Goal: Task Accomplishment & Management: Complete application form

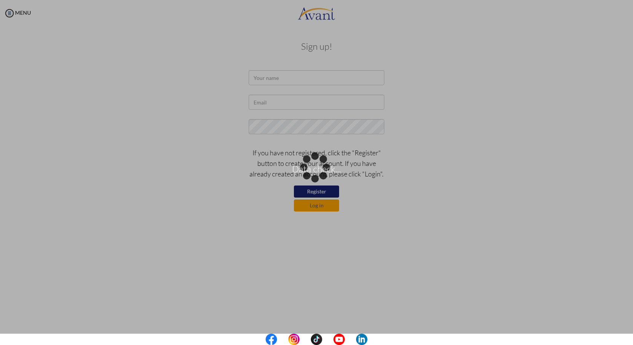
click at [311, 167] on div "Data check..." at bounding box center [316, 172] width 11 height 11
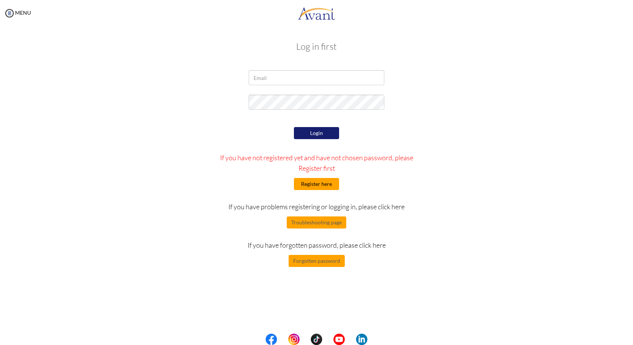
click at [320, 182] on button "Register here" at bounding box center [316, 184] width 45 height 12
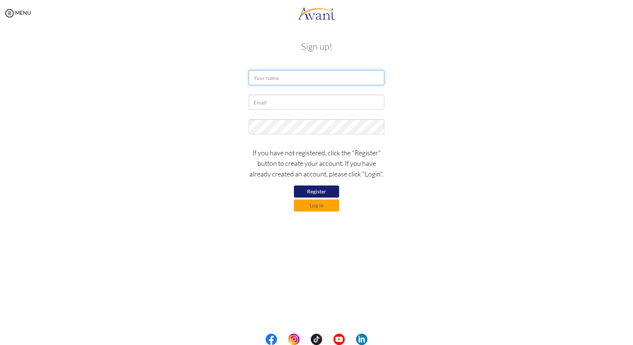
click at [271, 79] on input "text" at bounding box center [317, 77] width 136 height 15
type input "[PERSON_NAME] [PERSON_NAME]"
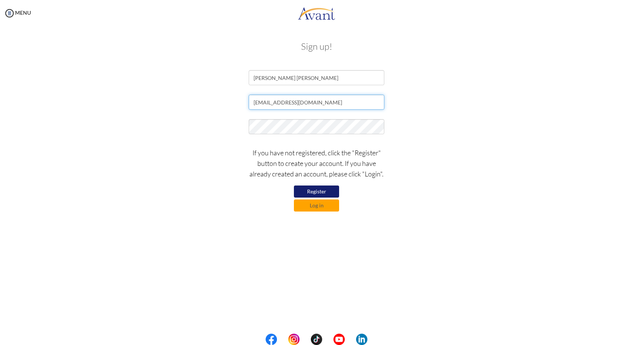
type input "[EMAIL_ADDRESS][DOMAIN_NAME]"
click at [315, 189] on button "Register" at bounding box center [316, 191] width 45 height 12
click at [322, 192] on button "Register" at bounding box center [316, 191] width 45 height 12
click at [334, 188] on button "Register" at bounding box center [316, 191] width 45 height 12
click at [327, 204] on button "Log in" at bounding box center [316, 205] width 45 height 12
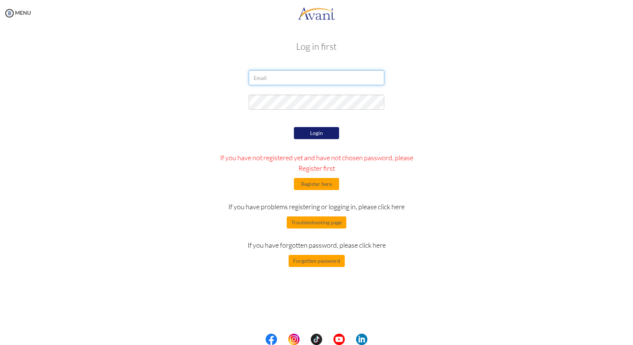
click at [274, 80] on input "email" at bounding box center [317, 77] width 136 height 15
type input "[EMAIL_ADDRESS][DOMAIN_NAME]"
click at [303, 126] on div "Login If you have not registered yet and have not chosen password, please Regis…" at bounding box center [317, 196] width 220 height 142
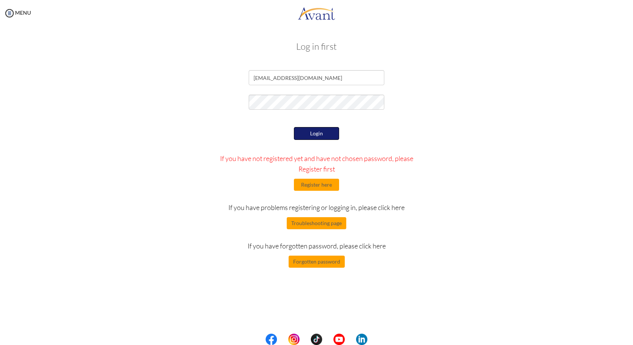
click at [303, 130] on button "Login" at bounding box center [316, 133] width 45 height 13
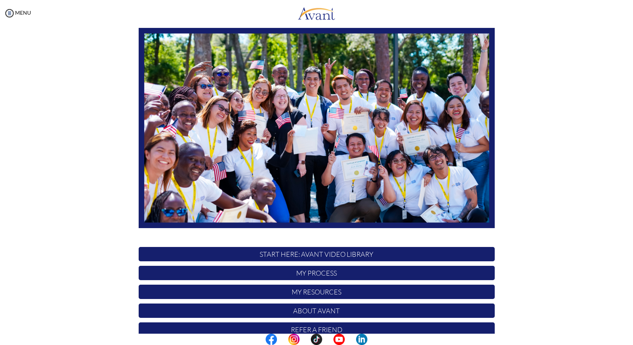
scroll to position [74, 0]
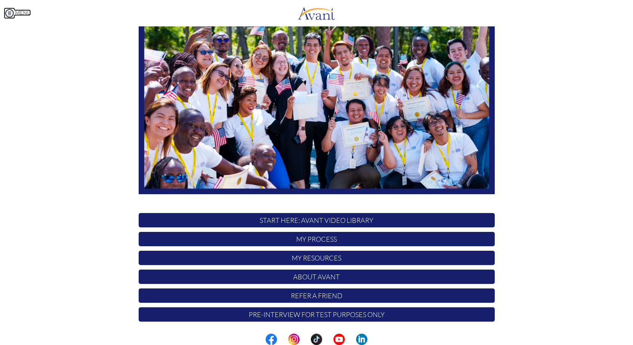
click at [8, 12] on img at bounding box center [9, 13] width 11 height 11
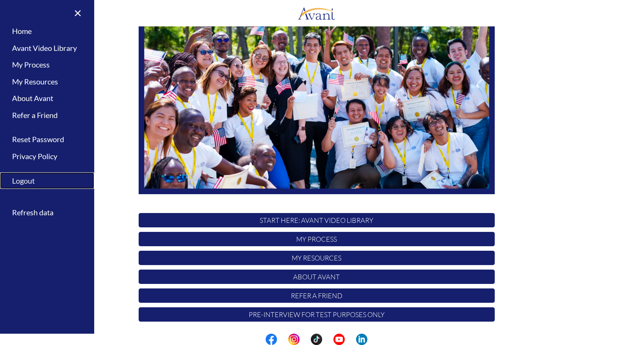
click at [25, 181] on link "Logout" at bounding box center [47, 180] width 94 height 17
